Goal: Information Seeking & Learning: Check status

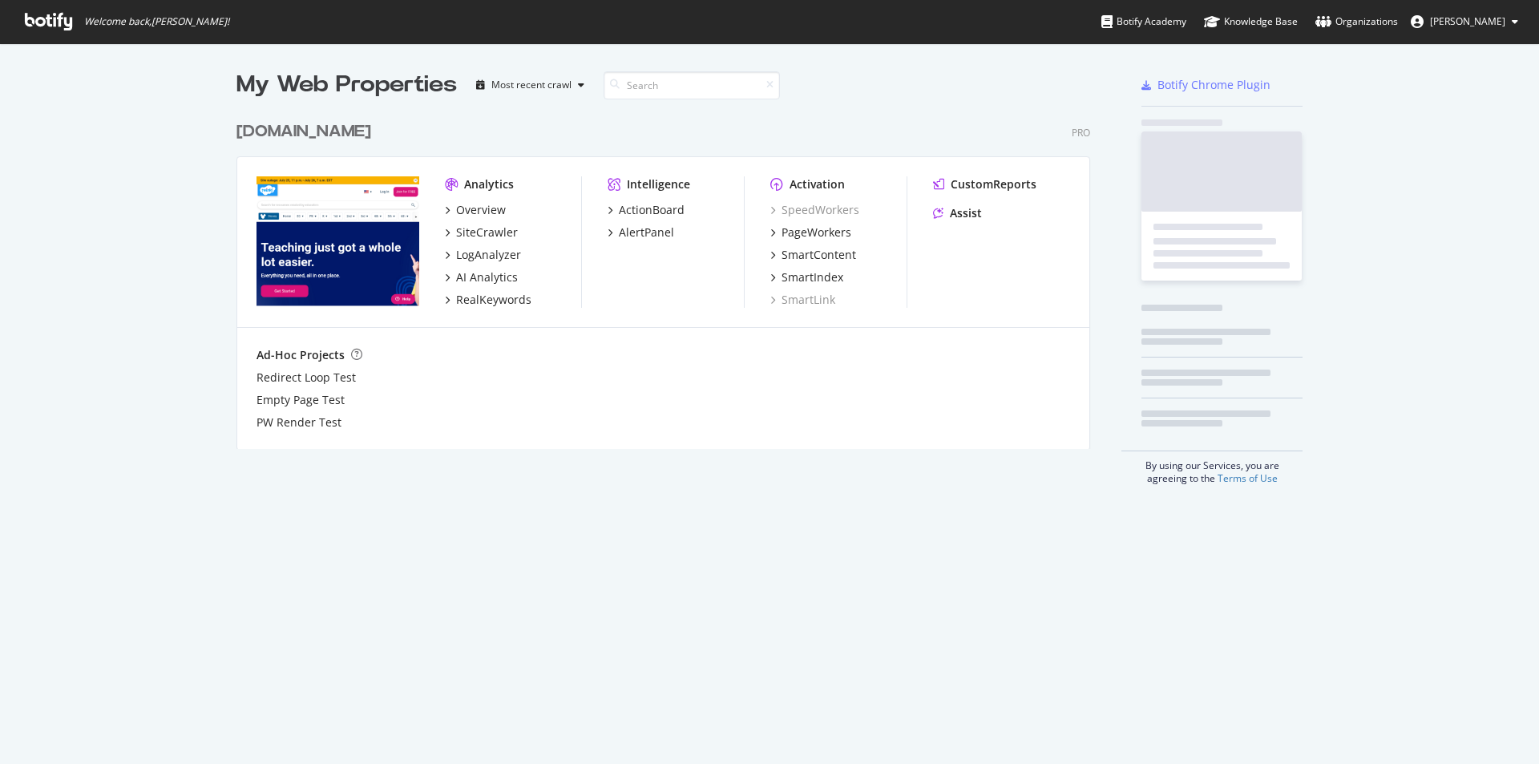
scroll to position [752, 1515]
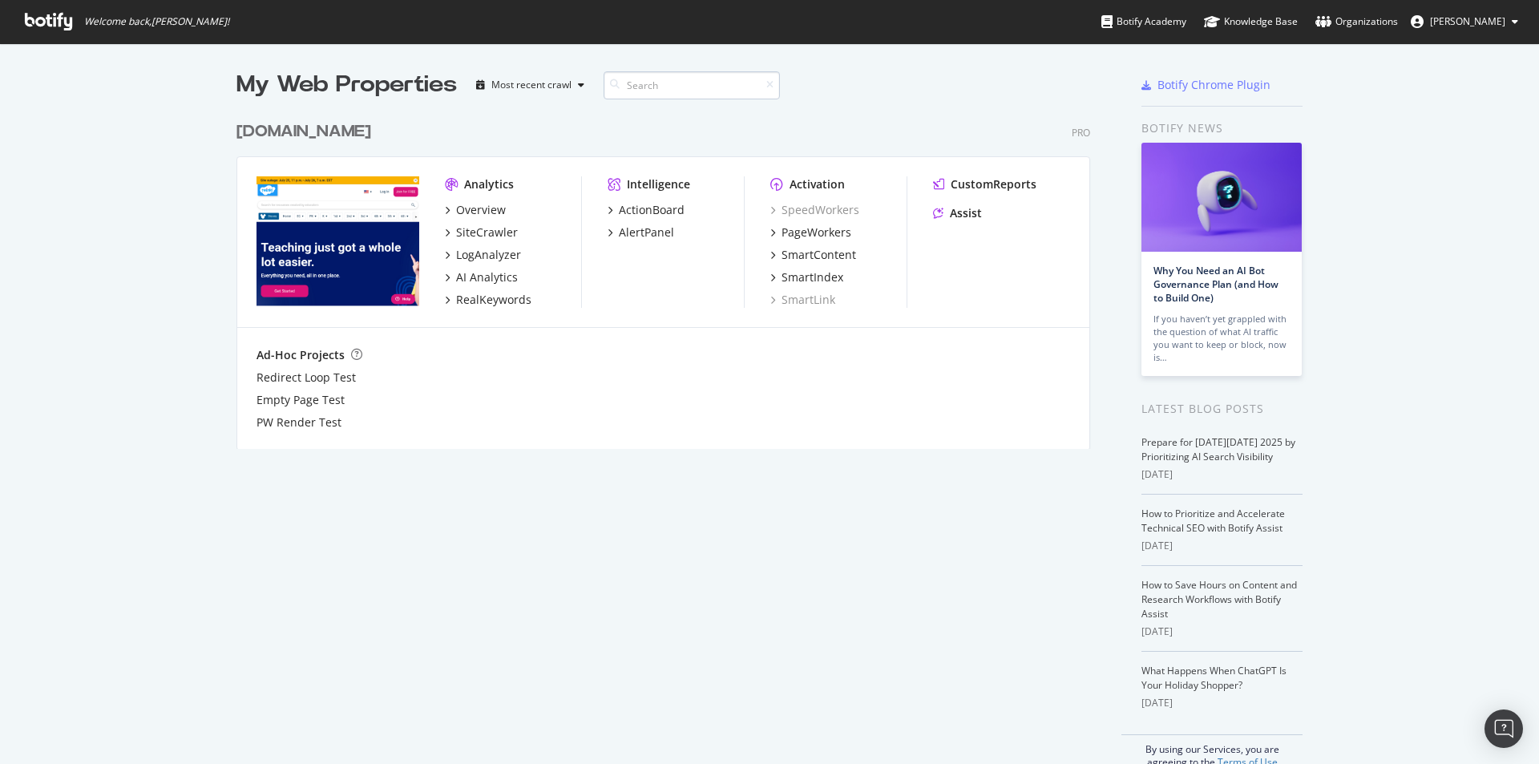
click at [690, 91] on input at bounding box center [692, 85] width 176 height 28
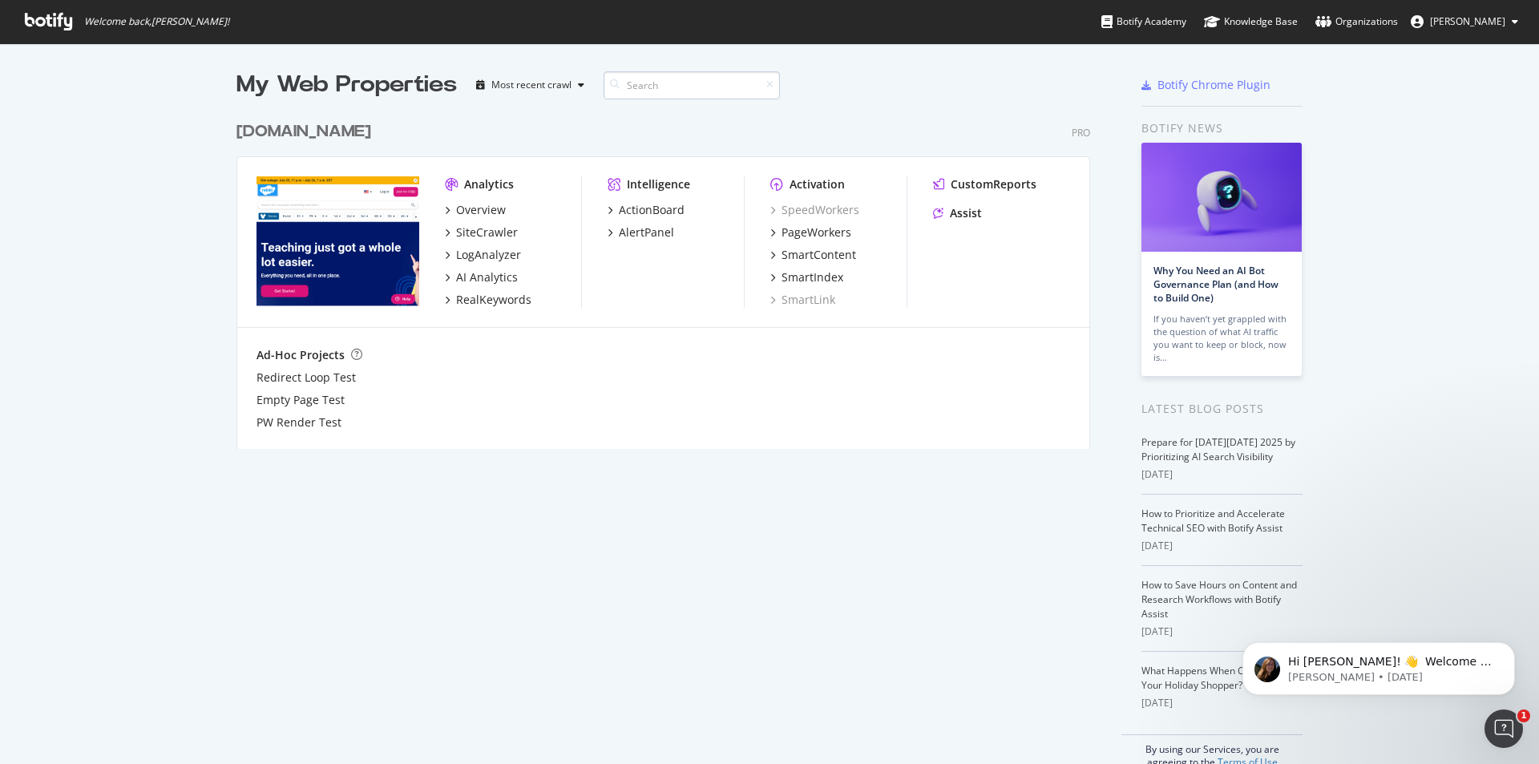
scroll to position [0, 0]
click at [1454, 26] on span "[PERSON_NAME]" at bounding box center [1467, 21] width 75 height 14
click at [1497, 19] on span "[PERSON_NAME]" at bounding box center [1467, 21] width 75 height 14
click at [1502, 24] on span "[PERSON_NAME]" at bounding box center [1467, 21] width 75 height 14
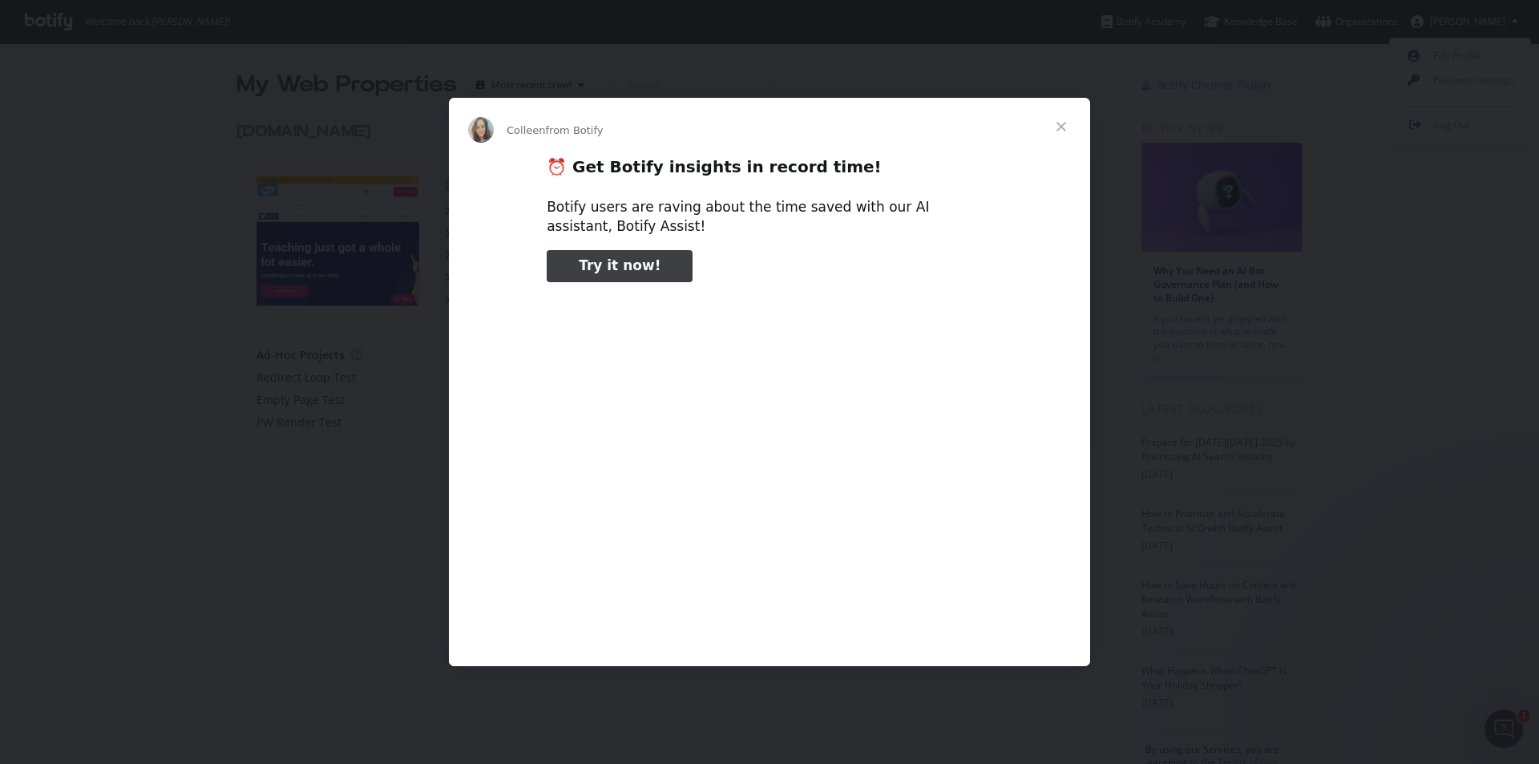
click at [1068, 126] on span "Close" at bounding box center [1061, 127] width 58 height 58
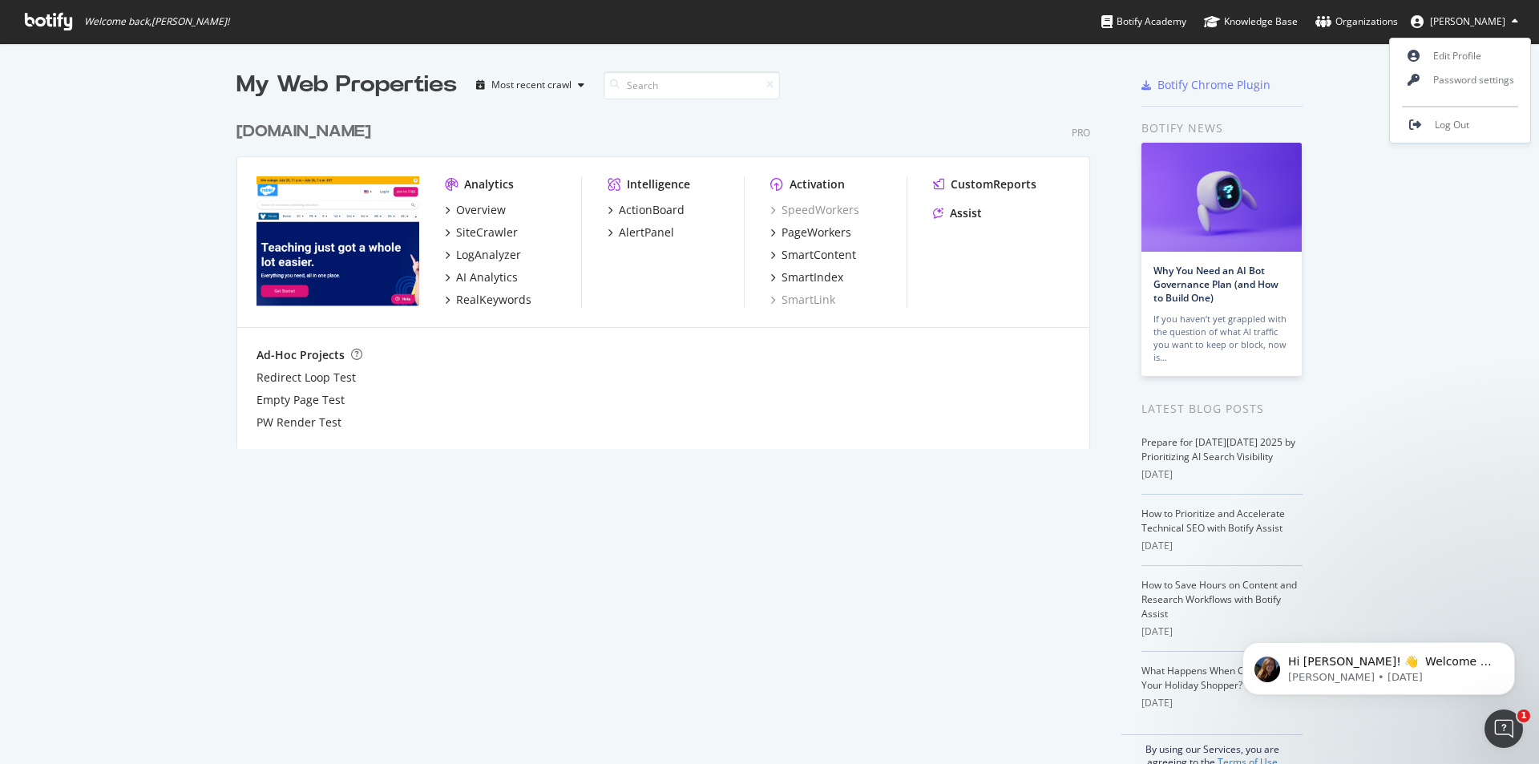
click at [1475, 17] on span "[PERSON_NAME]" at bounding box center [1467, 21] width 75 height 14
click at [1469, 22] on span "[PERSON_NAME]" at bounding box center [1467, 21] width 75 height 14
click at [60, 30] on icon at bounding box center [48, 22] width 47 height 18
click at [492, 206] on div "Overview" at bounding box center [481, 210] width 50 height 16
